Goal: Task Accomplishment & Management: Manage account settings

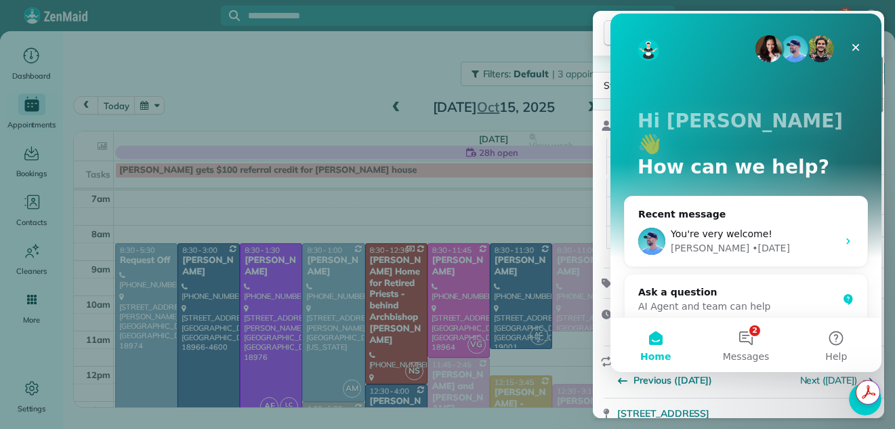
scroll to position [1450, 0]
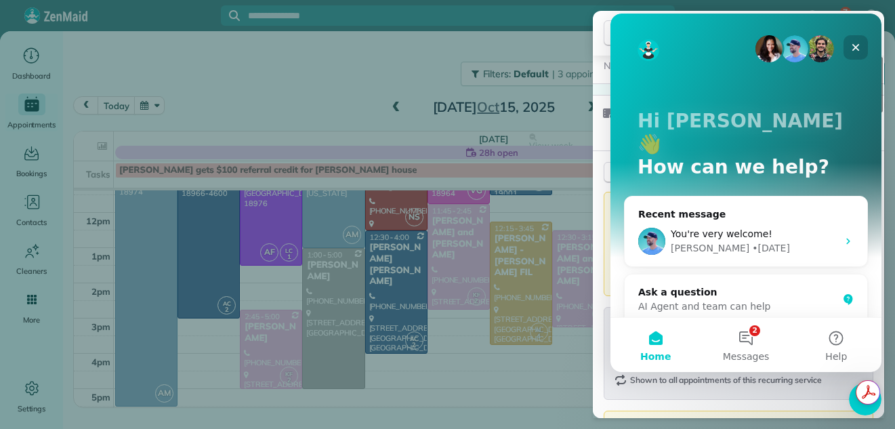
click at [853, 47] on icon "Close" at bounding box center [855, 47] width 11 height 11
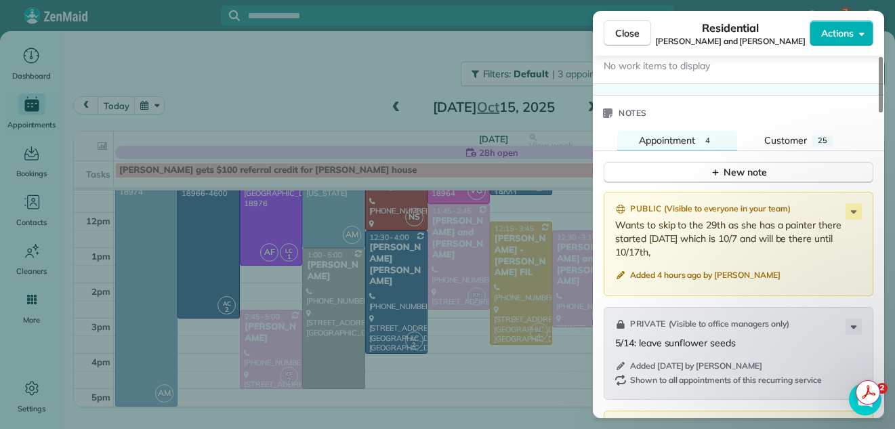
scroll to position [0, 0]
click at [633, 33] on span "Close" at bounding box center [627, 33] width 24 height 14
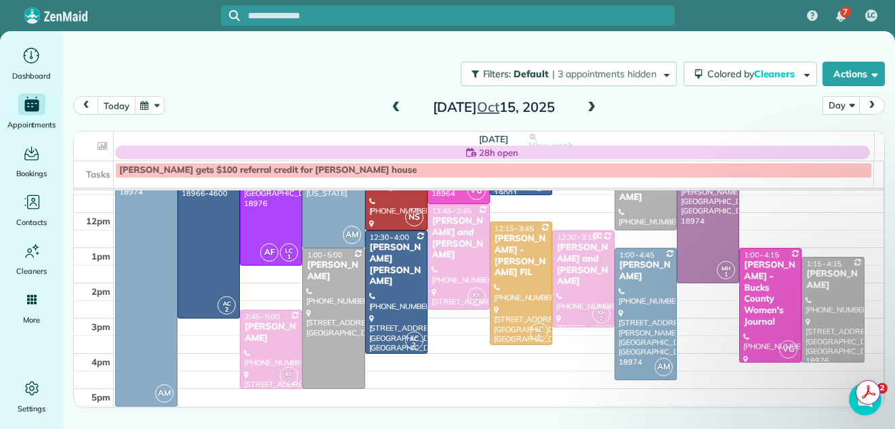
click at [113, 108] on button "today" at bounding box center [116, 105] width 37 height 18
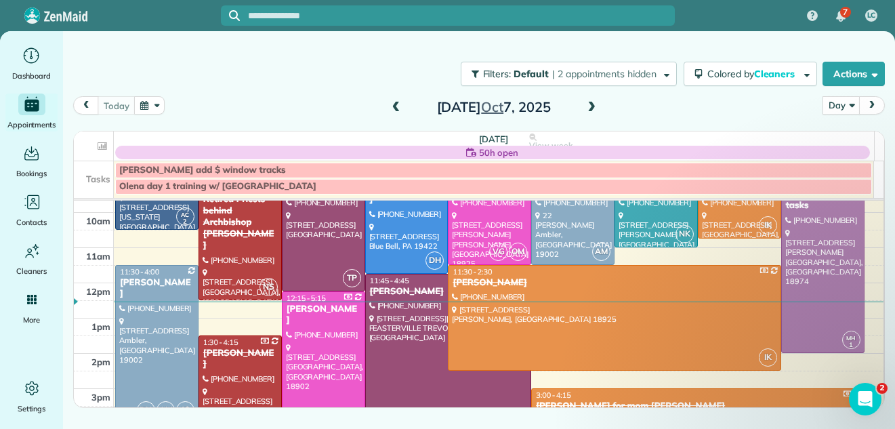
scroll to position [138, 0]
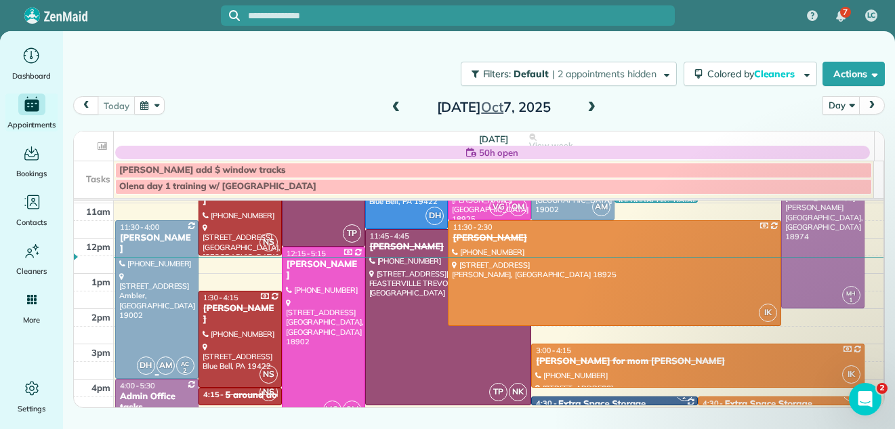
click at [175, 266] on div at bounding box center [157, 299] width 82 height 157
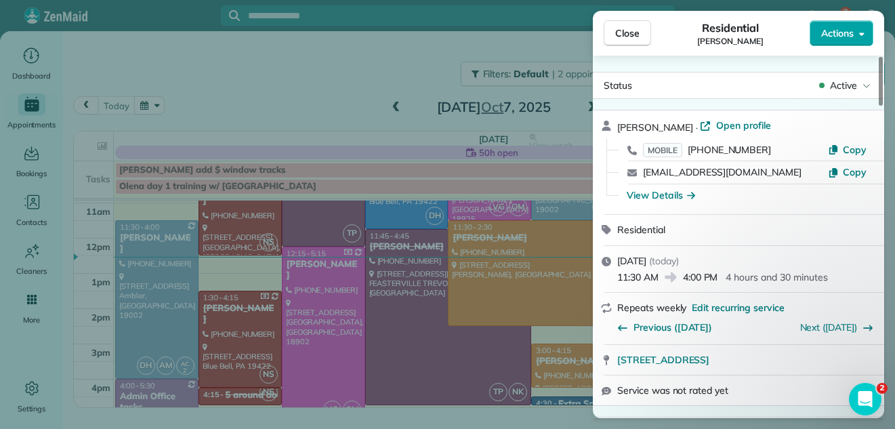
click at [831, 28] on span "Actions" at bounding box center [837, 33] width 33 height 14
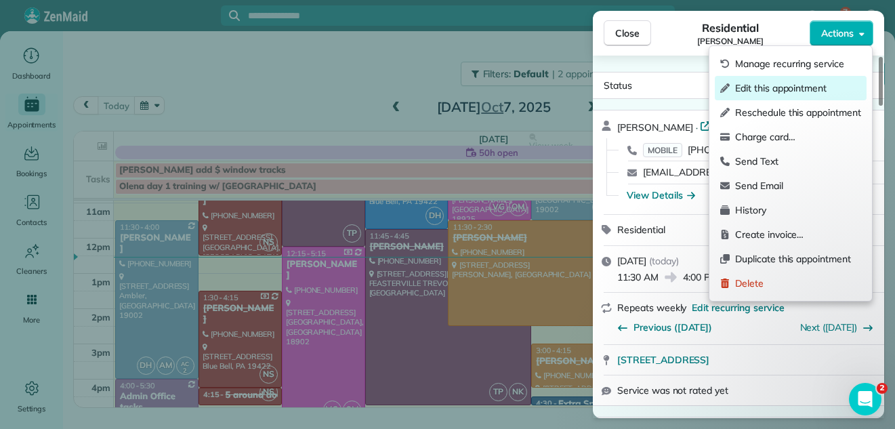
click at [784, 79] on div "Edit this appointment" at bounding box center [791, 88] width 152 height 24
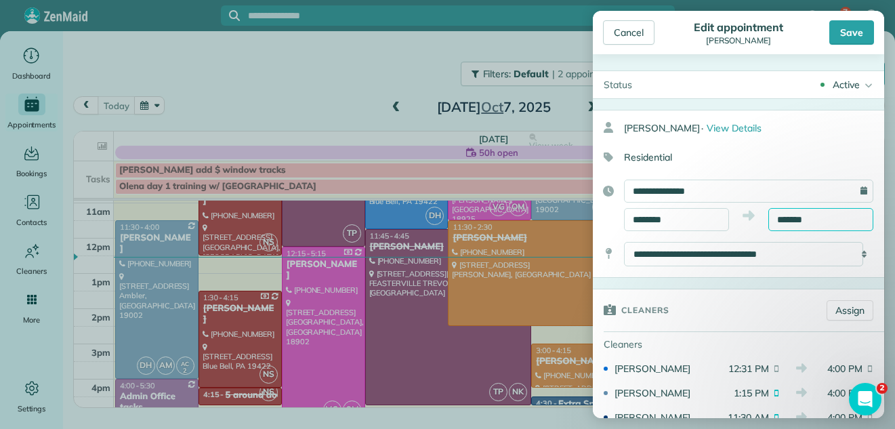
click at [792, 224] on input "*******" at bounding box center [820, 219] width 105 height 23
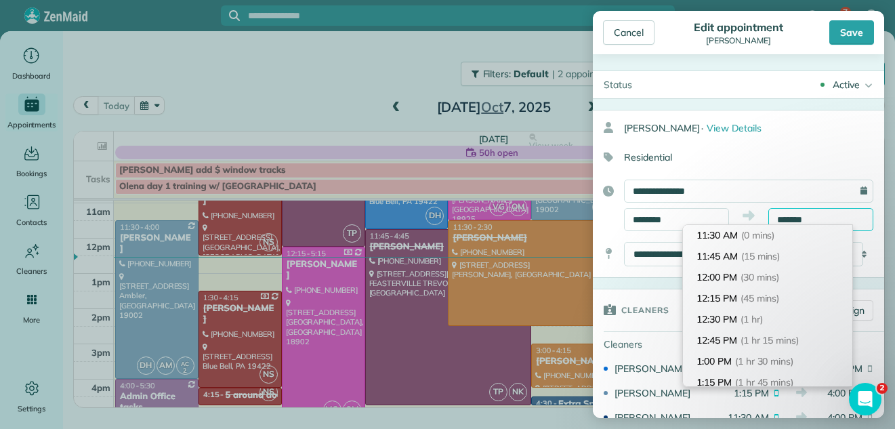
scroll to position [357, 0]
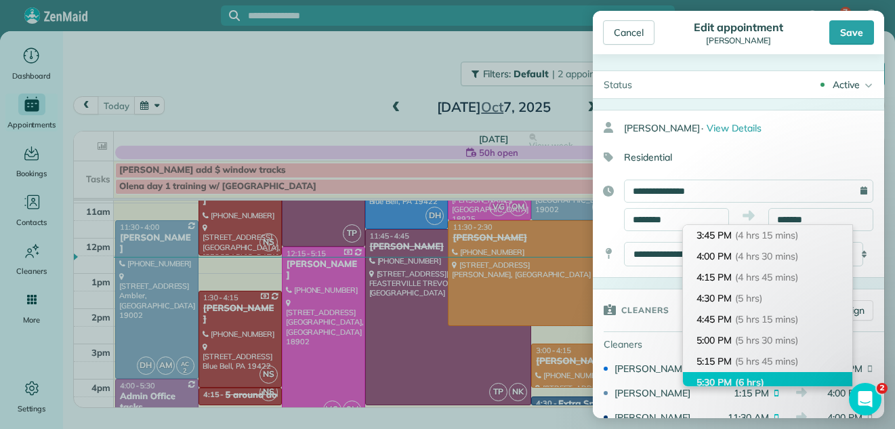
type input "*******"
click at [760, 376] on span "(6 hrs)" at bounding box center [749, 382] width 29 height 12
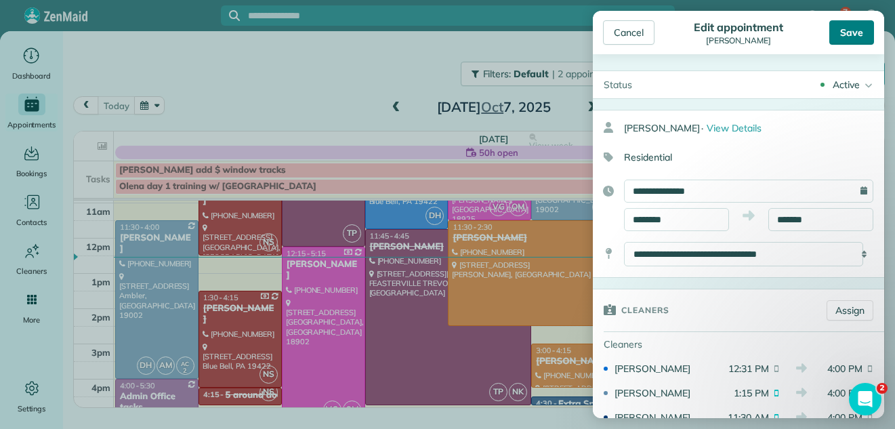
click at [845, 32] on div "Save" at bounding box center [851, 32] width 45 height 24
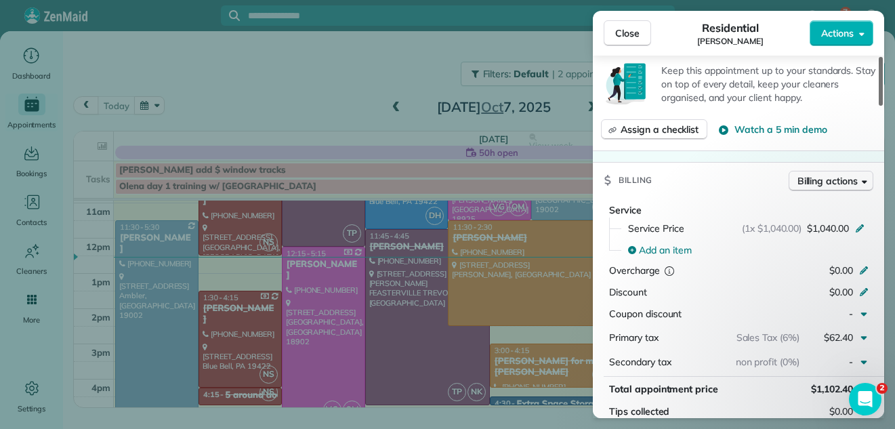
scroll to position [536, 0]
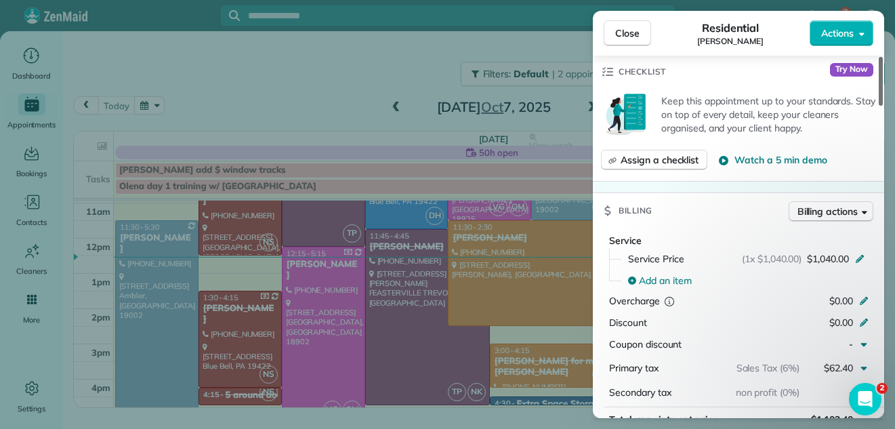
drag, startPoint x: 879, startPoint y: 89, endPoint x: 887, endPoint y: 161, distance: 72.9
click at [883, 106] on div at bounding box center [880, 81] width 4 height 49
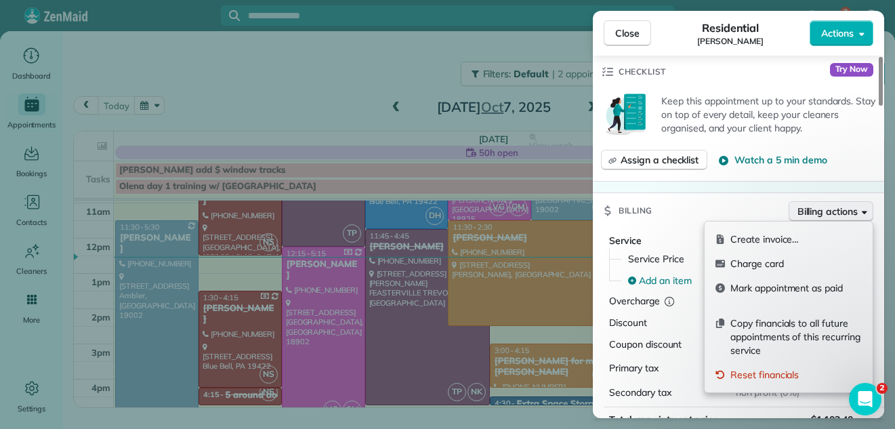
click at [829, 209] on span "Billing actions" at bounding box center [827, 212] width 60 height 14
click at [770, 266] on span "Charge card" at bounding box center [795, 264] width 131 height 14
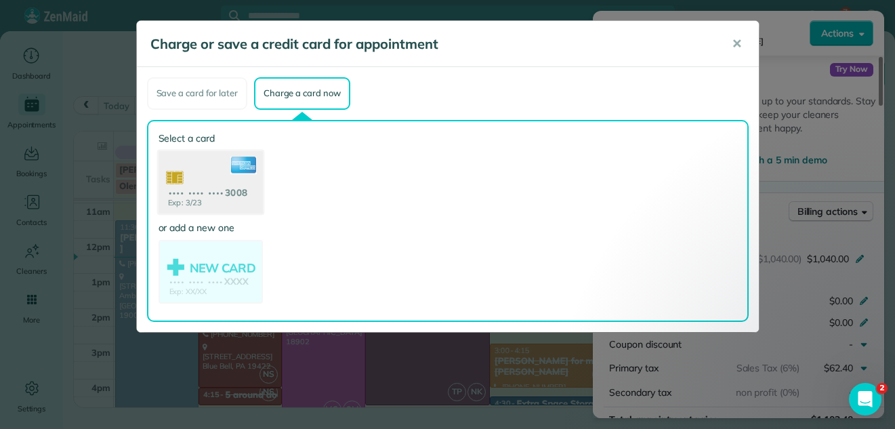
click at [215, 171] on use at bounding box center [210, 183] width 104 height 66
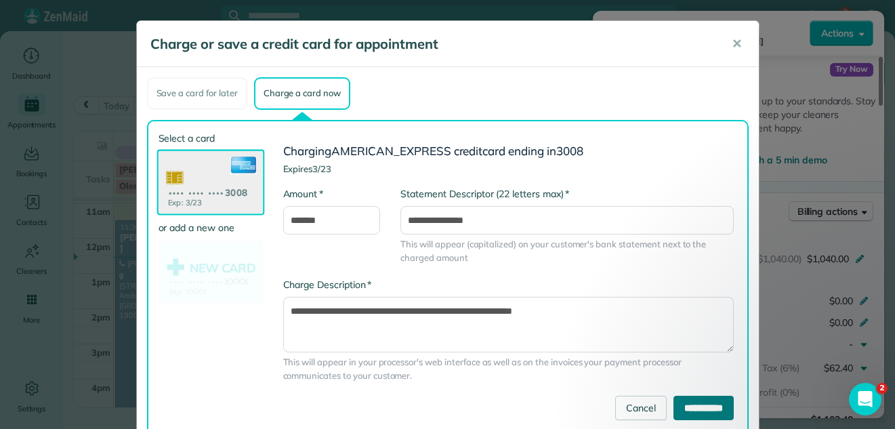
click at [689, 406] on input "**********" at bounding box center [703, 408] width 60 height 24
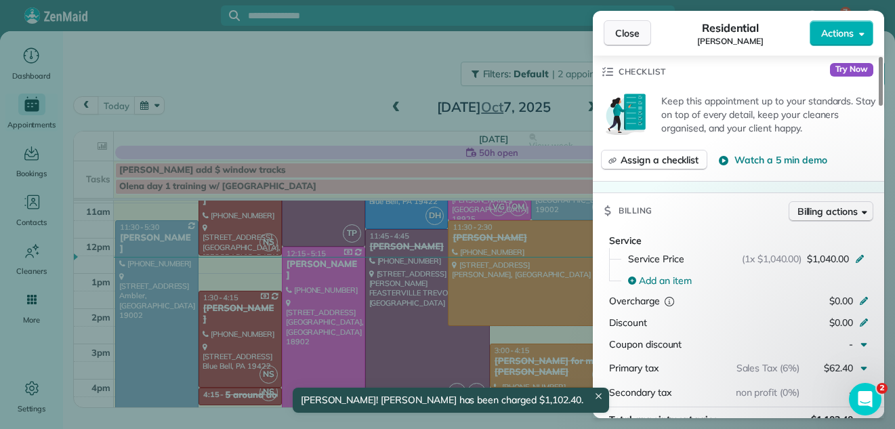
click at [637, 32] on span "Close" at bounding box center [627, 33] width 24 height 14
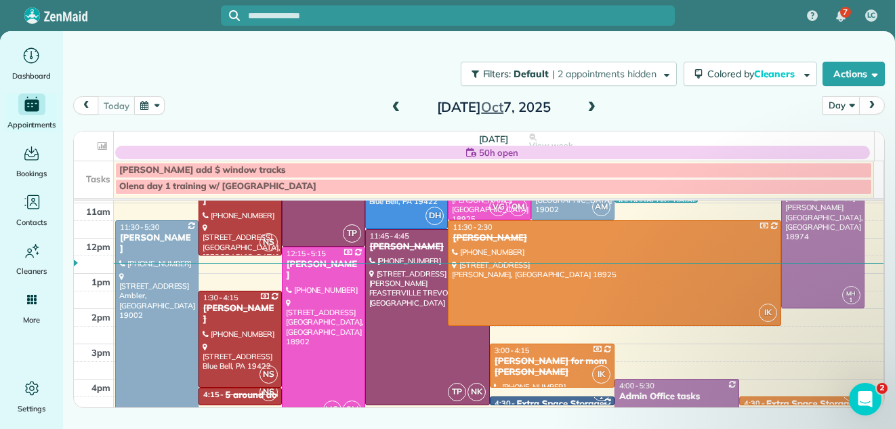
click at [591, 108] on span at bounding box center [591, 108] width 15 height 12
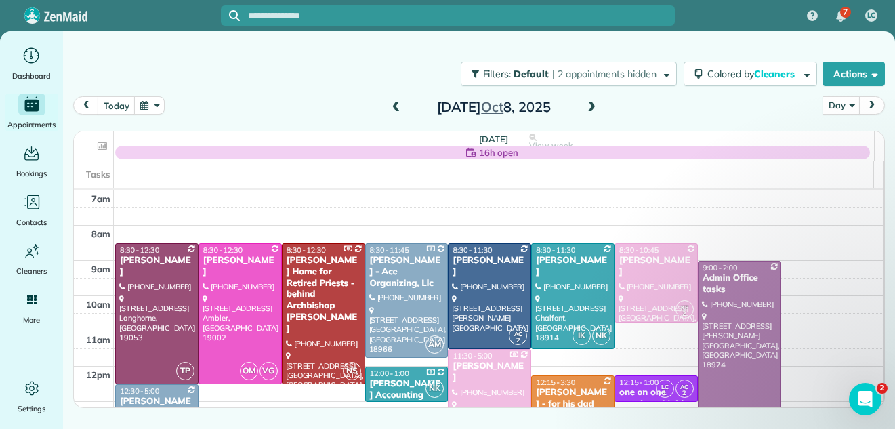
click at [590, 106] on span at bounding box center [591, 108] width 15 height 12
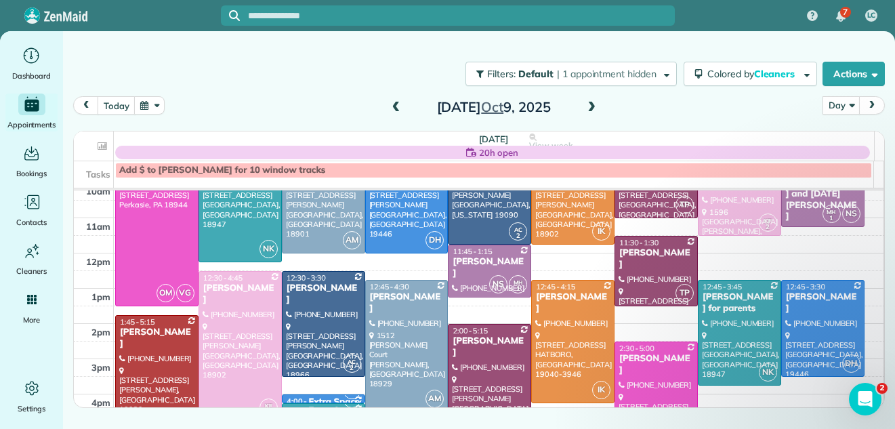
scroll to position [114, 0]
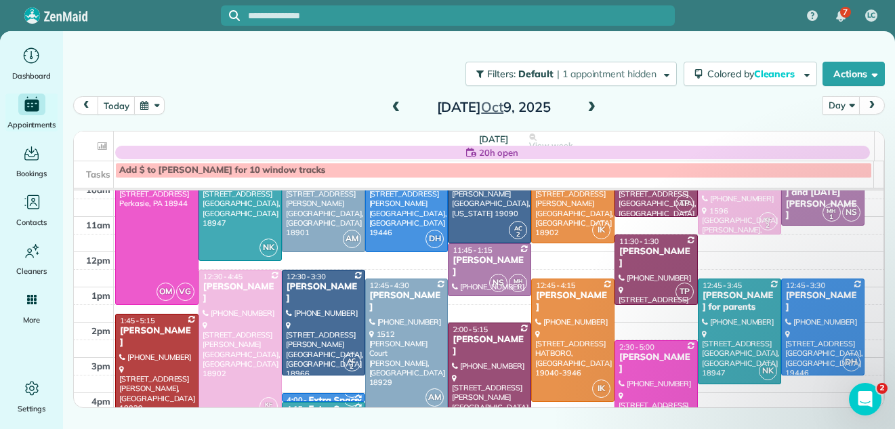
click at [589, 105] on span at bounding box center [591, 108] width 15 height 12
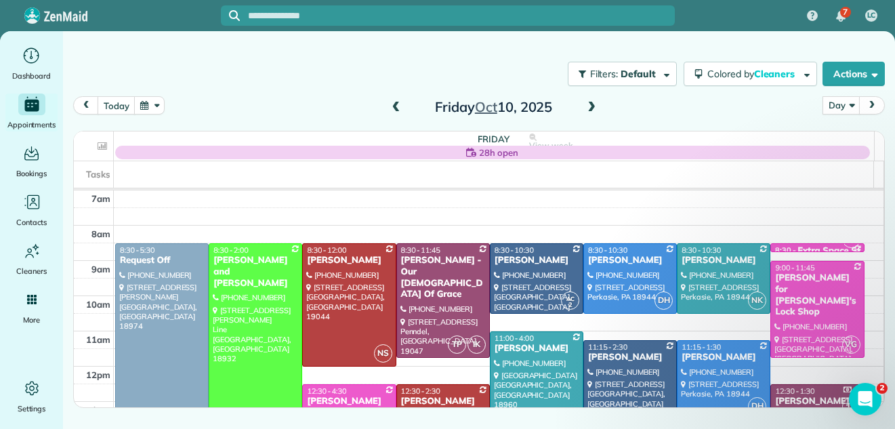
click at [393, 106] on span at bounding box center [396, 108] width 15 height 12
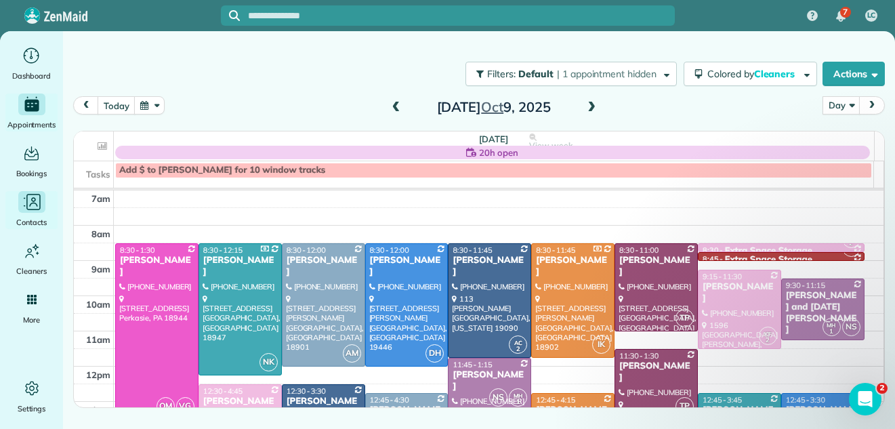
click at [35, 207] on icon "Main" at bounding box center [32, 202] width 20 height 20
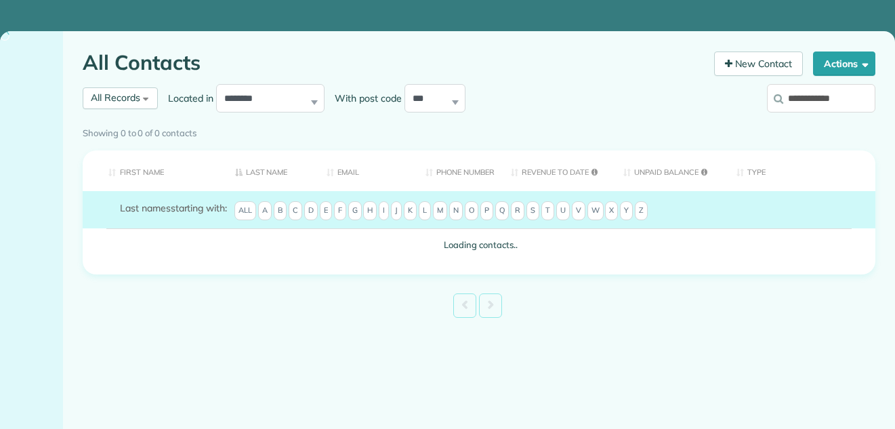
type input "**********"
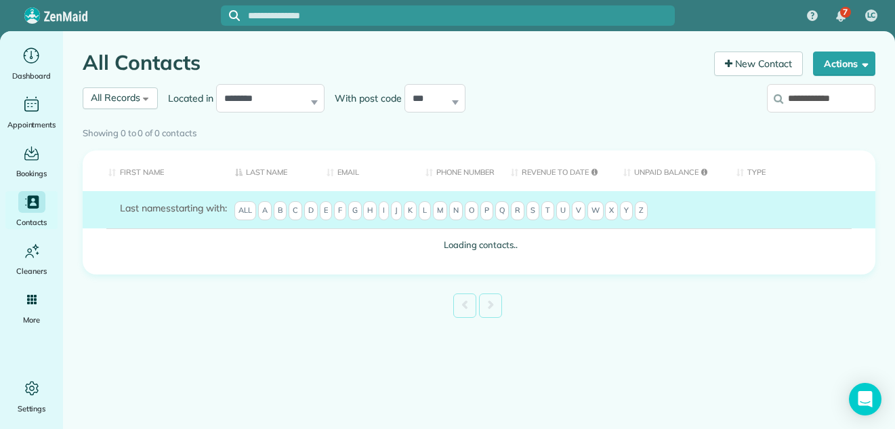
click at [846, 121] on div "Showing 0 to 0 of 0 contacts" at bounding box center [479, 130] width 792 height 19
click at [845, 121] on div "Showing 0 to 0 of 0 contacts" at bounding box center [478, 133] width 813 height 24
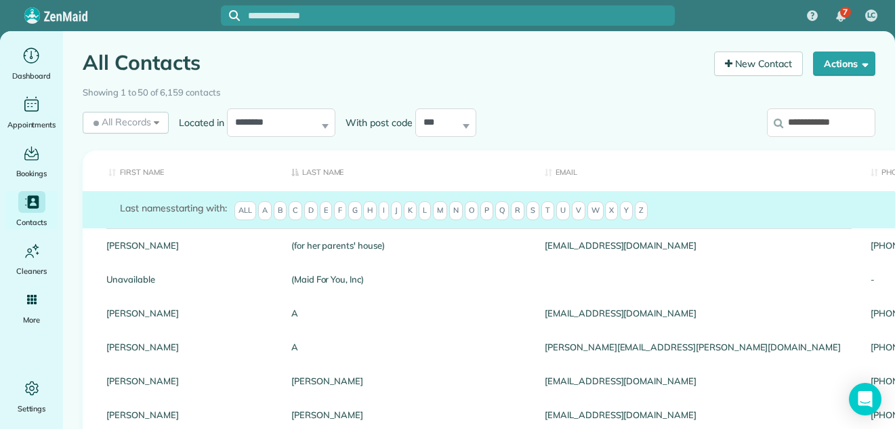
click at [843, 117] on input "**********" at bounding box center [821, 122] width 108 height 28
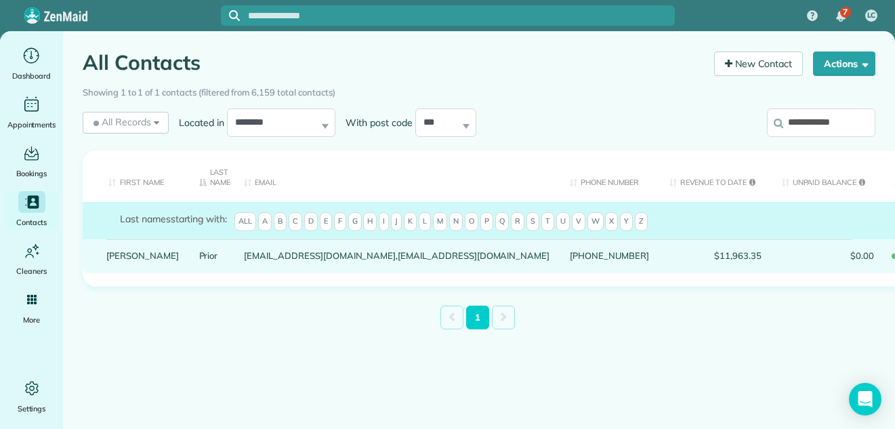
click at [116, 253] on link "Joseph" at bounding box center [142, 255] width 72 height 9
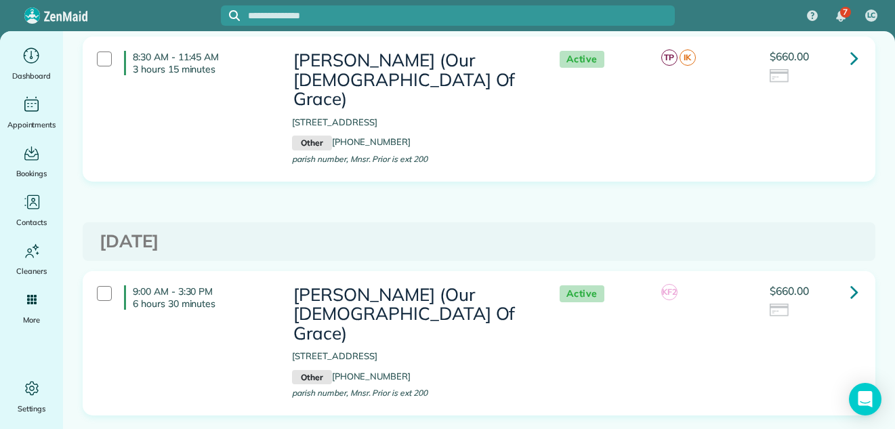
scroll to position [240, 0]
